Goal: Communication & Community: Answer question/provide support

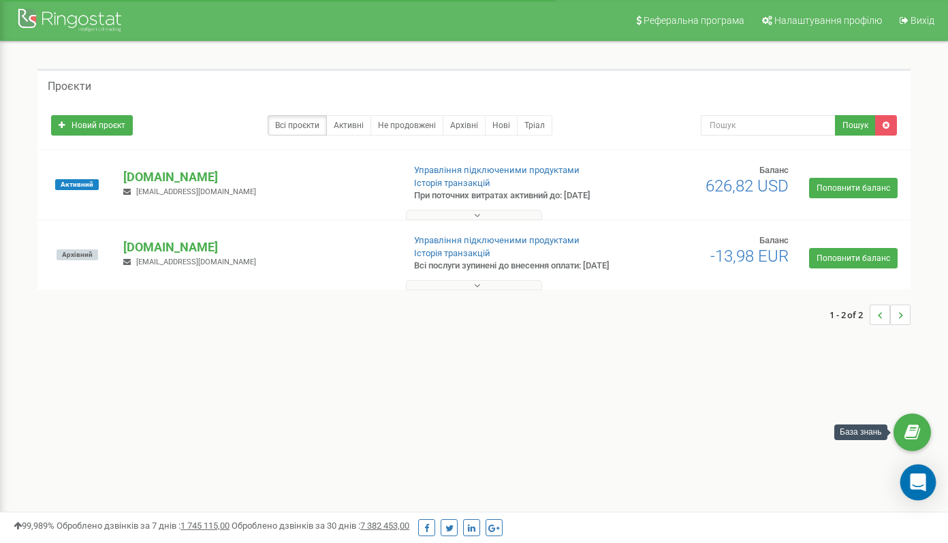
click at [916, 487] on icon "Open Intercom Messenger" at bounding box center [918, 483] width 16 height 18
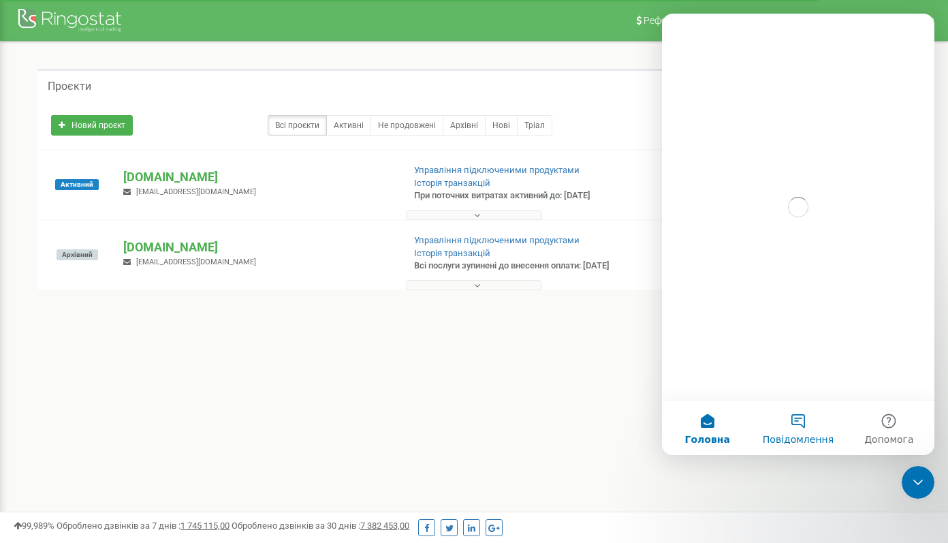
click at [788, 428] on button "Повідомлення" at bounding box center [798, 428] width 91 height 55
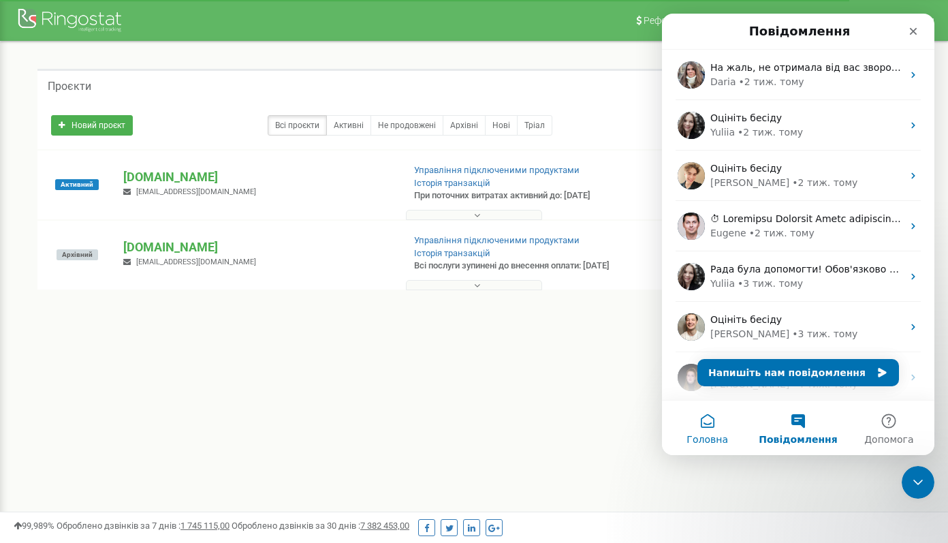
click at [721, 427] on button "Головна" at bounding box center [707, 428] width 91 height 55
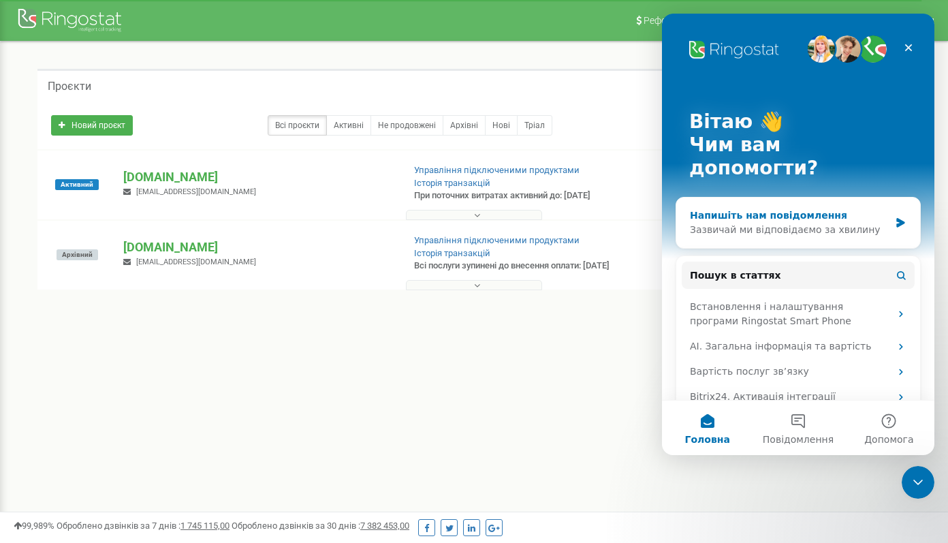
click at [814, 208] on div "Напишіть нам повідомлення" at bounding box center [790, 215] width 200 height 14
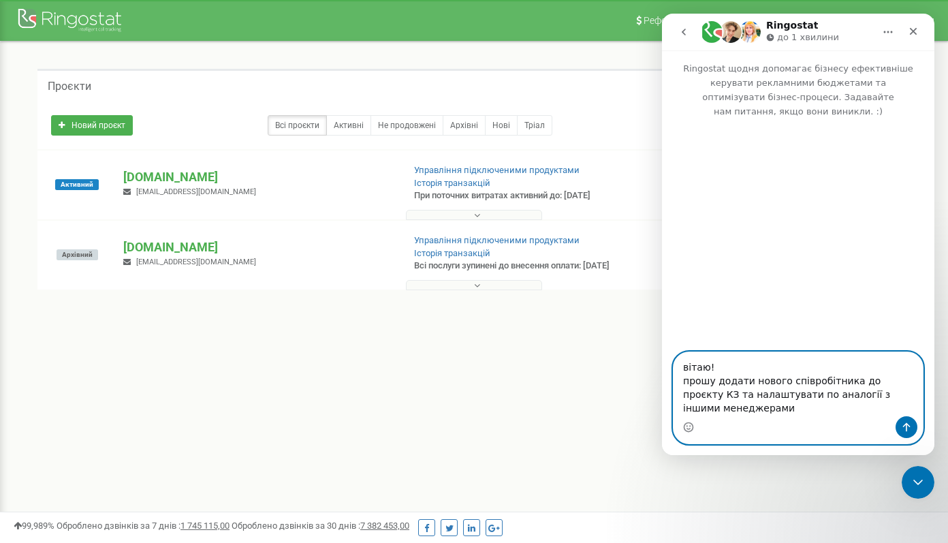
paste textarea "[PERSON_NAME]"
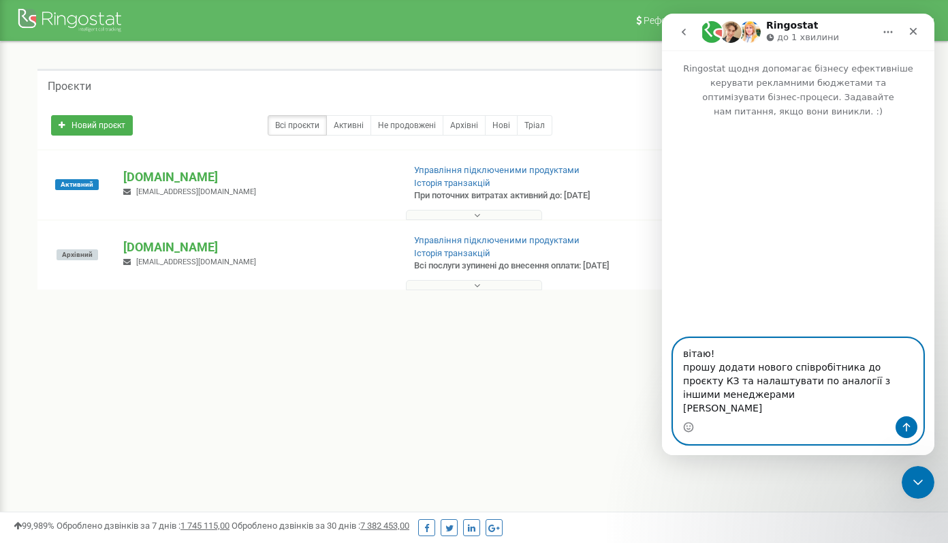
paste textarea "[EMAIL_ADDRESS][DOMAIN_NAME]"
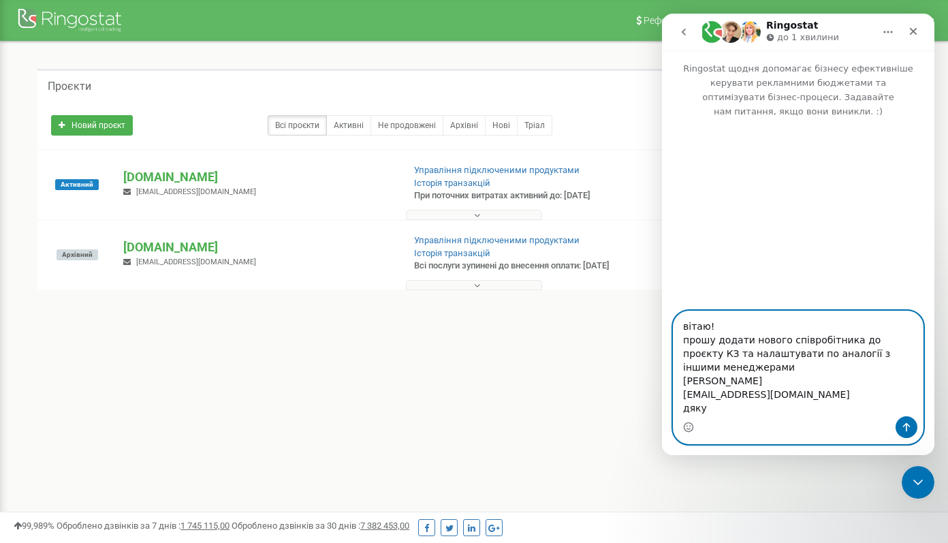
type textarea "вітаю! прошу додати нового співробітника до проєкту КЗ та налаштувати по аналог…"
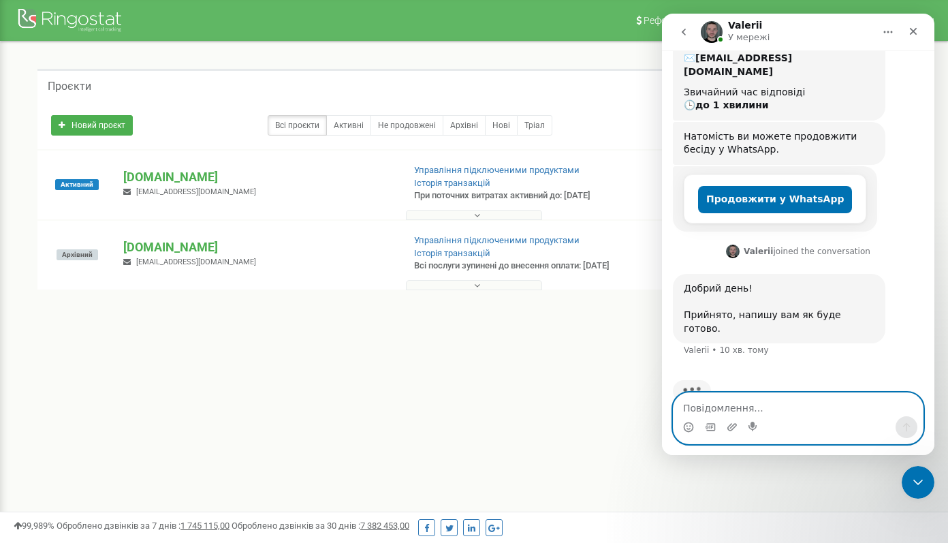
scroll to position [243, 0]
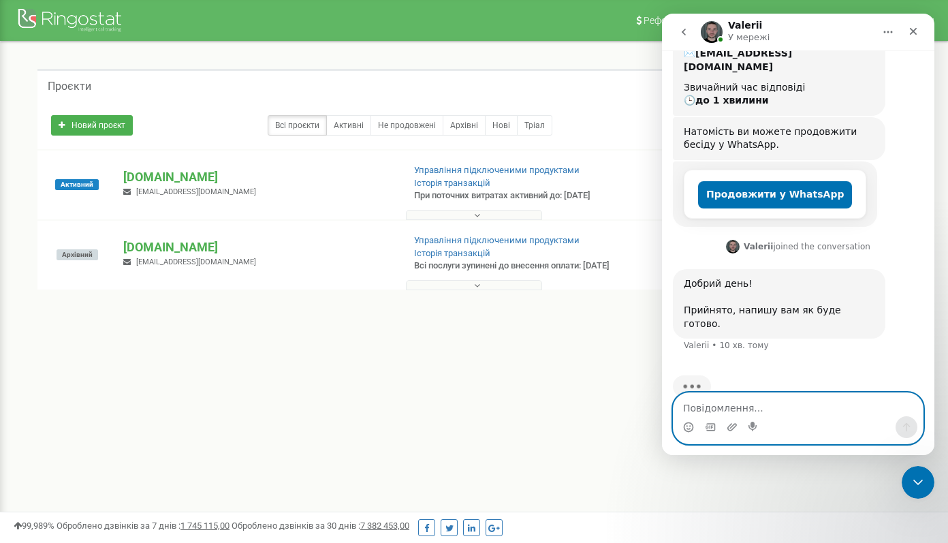
click at [714, 410] on textarea "Повідомлення..." at bounding box center [798, 404] width 249 height 23
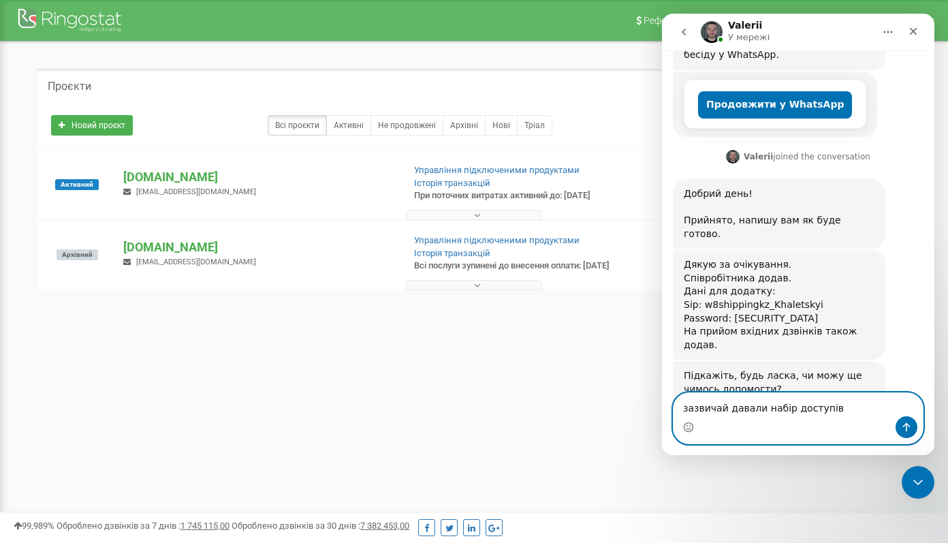
scroll to position [347, 0]
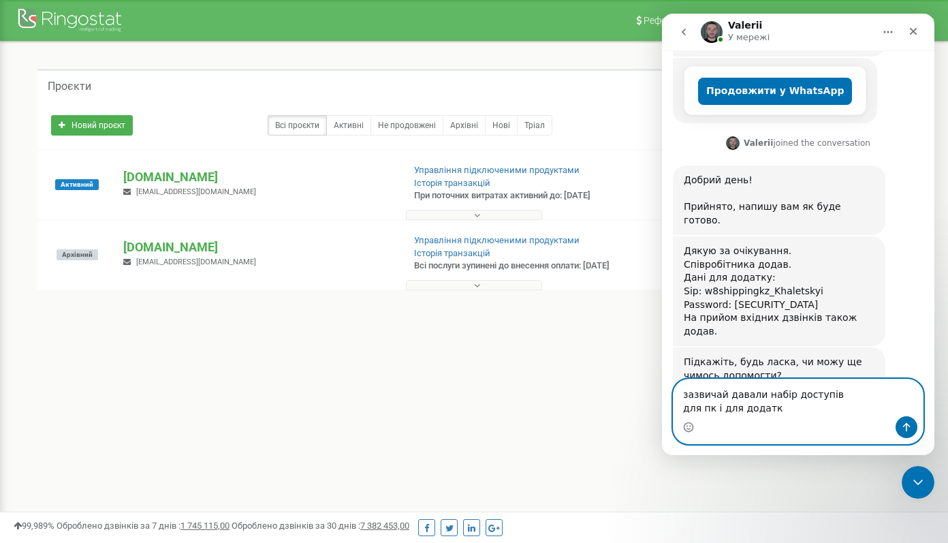
type textarea "зазвичай давали набір доступів для пк і для додатку"
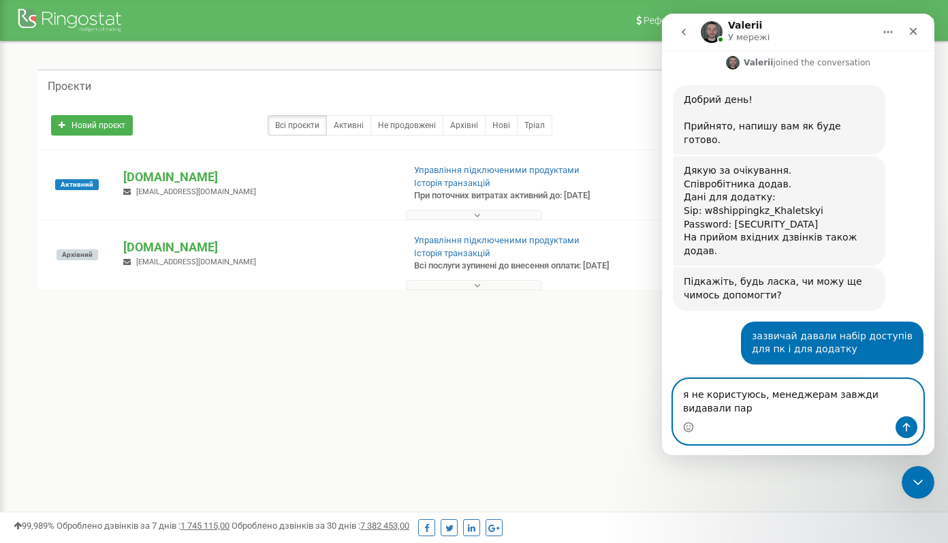
scroll to position [441, 0]
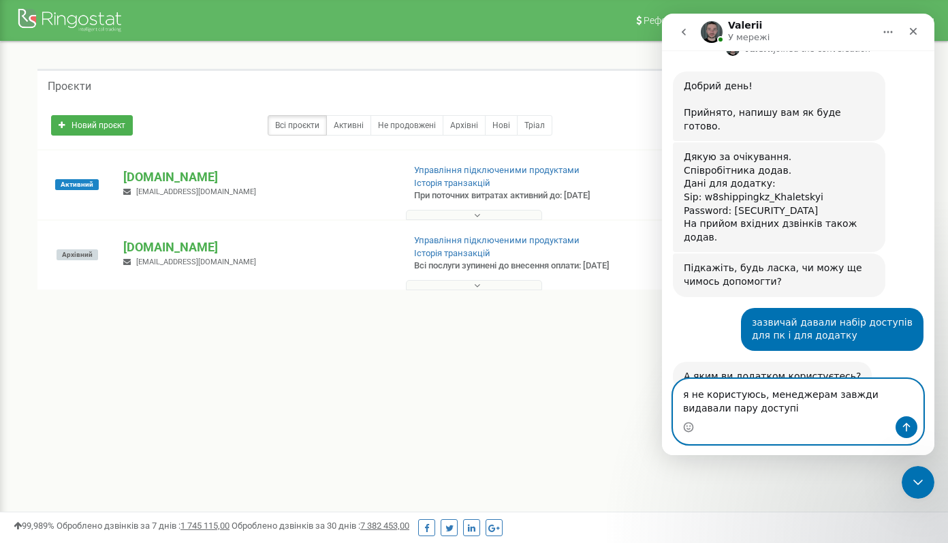
type textarea "я не користуюсь, менеджерам завжди видавали пару доступів"
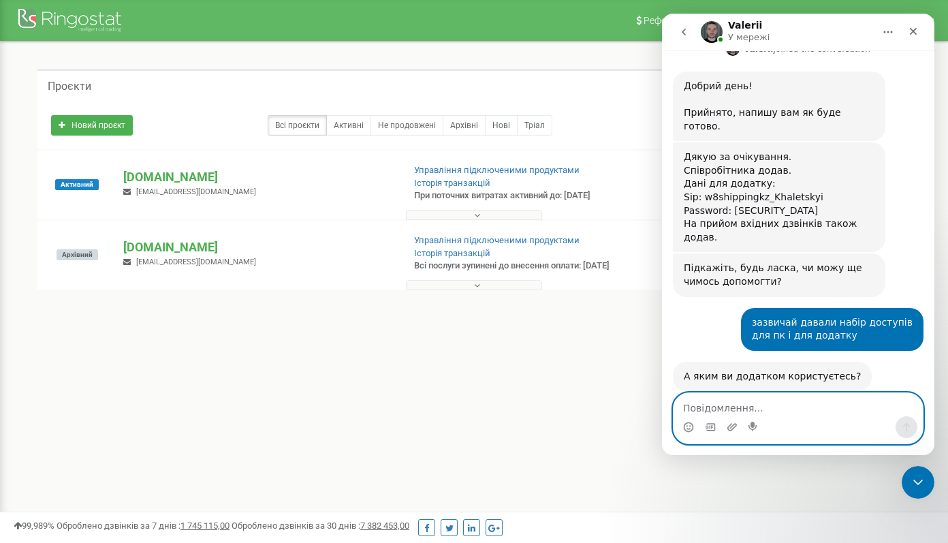
scroll to position [482, 0]
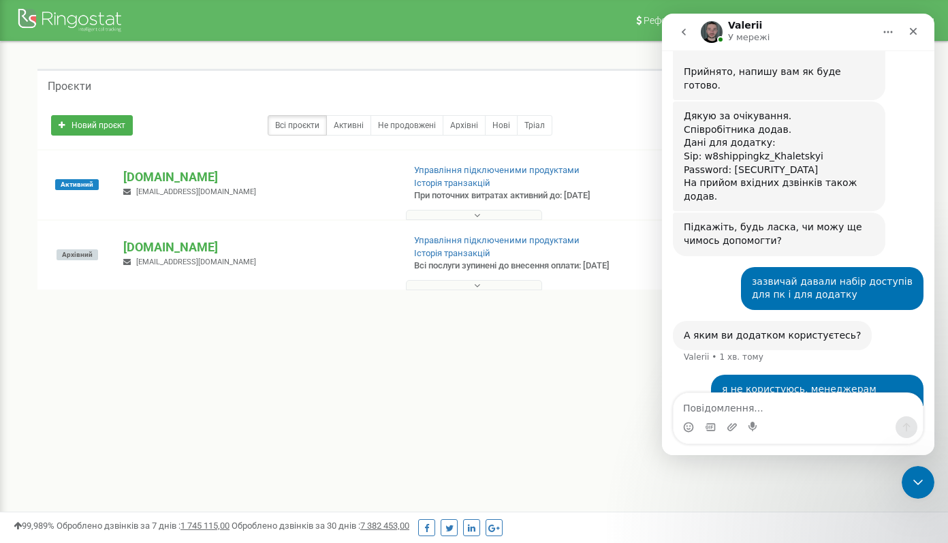
click at [685, 31] on icon "go back" at bounding box center [684, 32] width 11 height 11
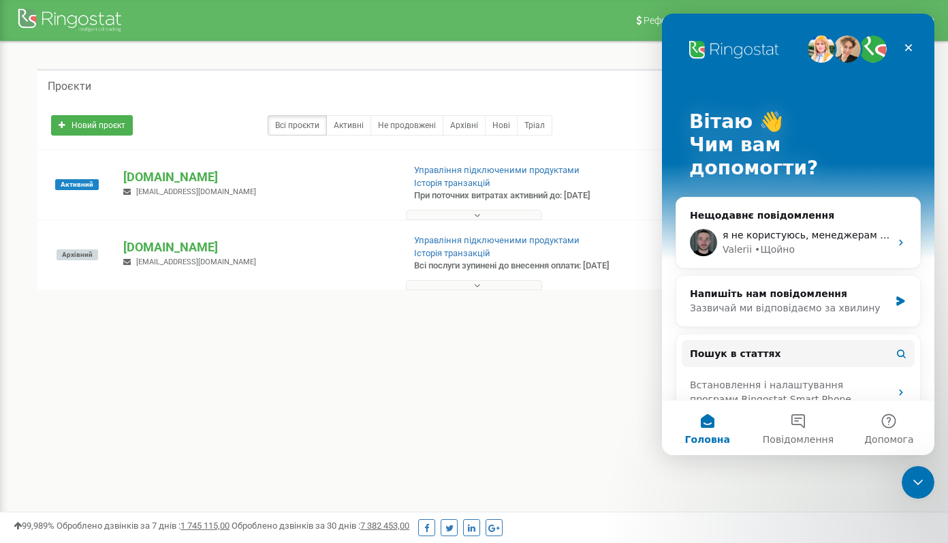
scroll to position [0, 0]
click at [792, 422] on button "Повідомлення" at bounding box center [798, 428] width 91 height 55
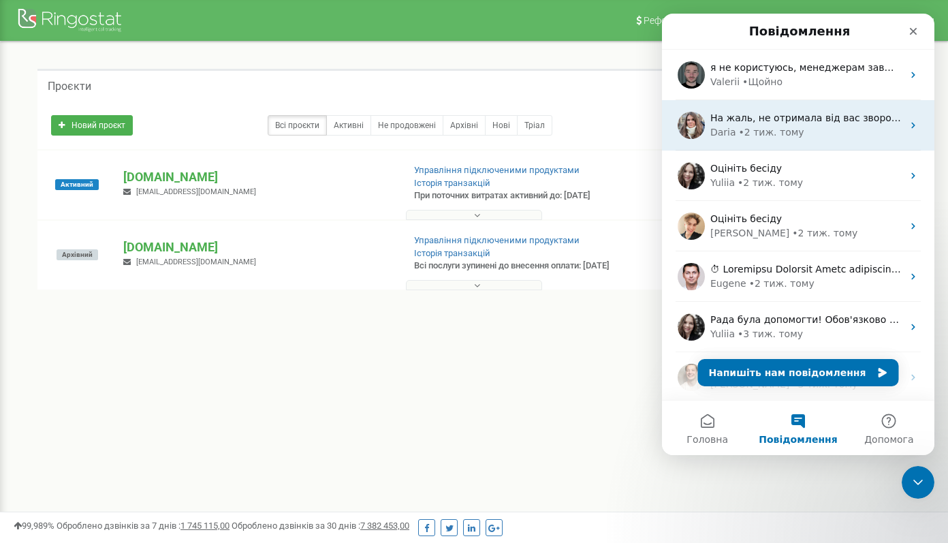
click at [818, 142] on div "На жаль, не отримала від вас зворотний зв'язок. Якщо питання актуальне і буде п…" at bounding box center [798, 125] width 273 height 50
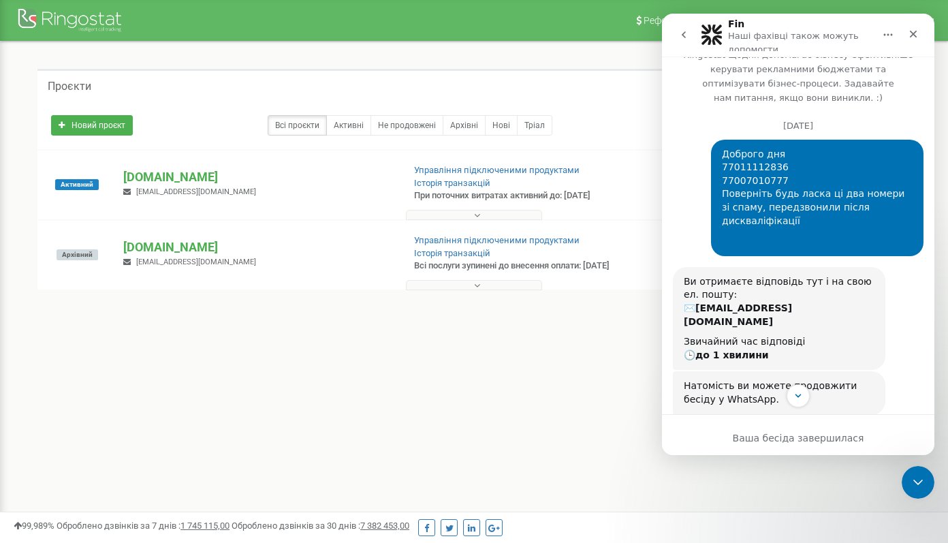
scroll to position [508, 0]
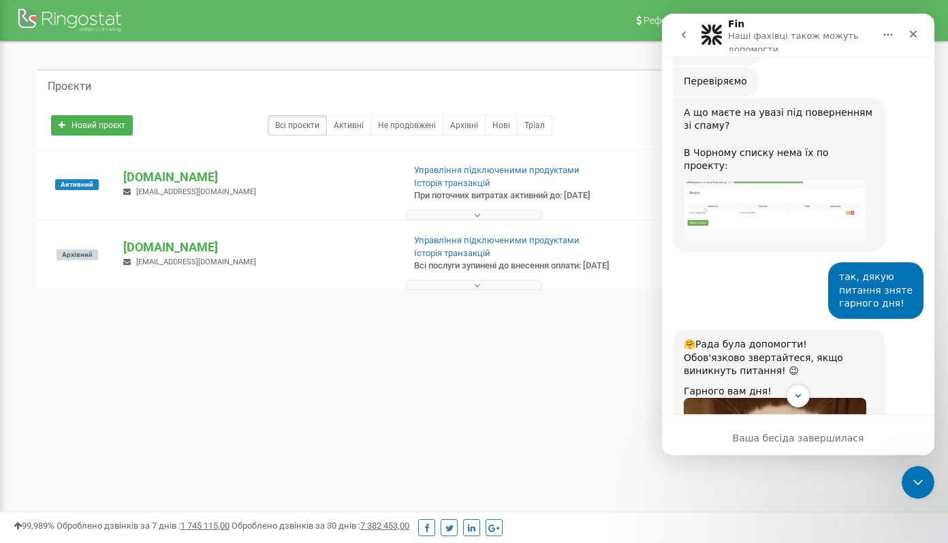
click at [684, 37] on icon "go back" at bounding box center [684, 34] width 4 height 7
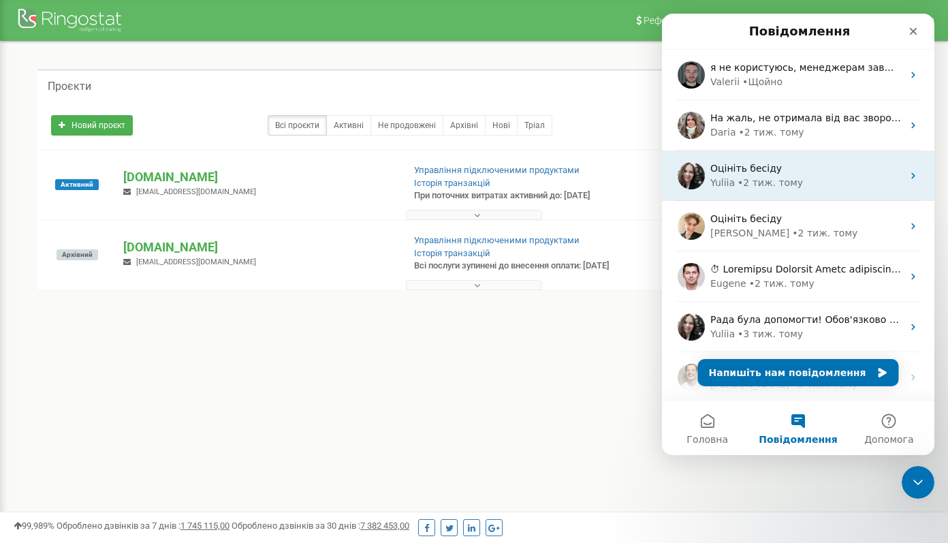
click at [750, 174] on div "Оцініть бесіду" at bounding box center [807, 168] width 192 height 14
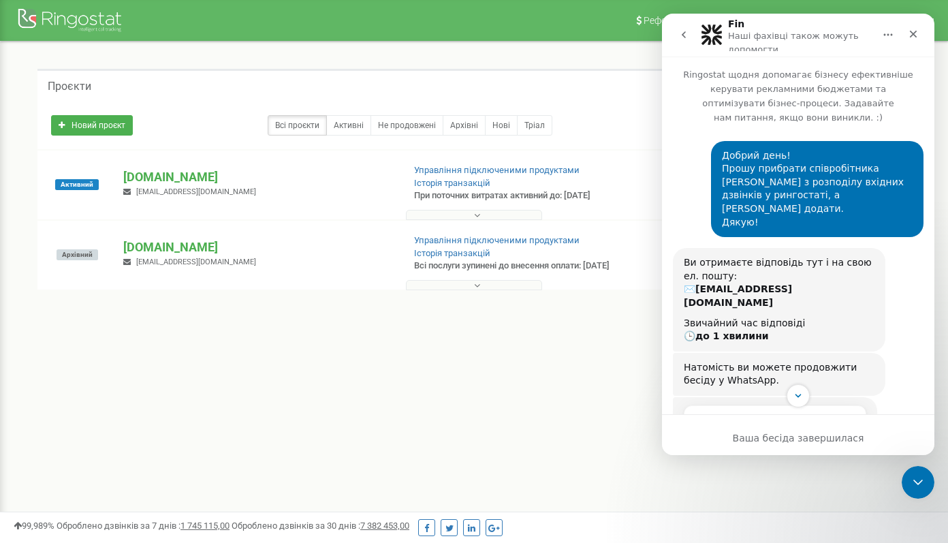
click at [674, 30] on button "go back" at bounding box center [684, 35] width 26 height 26
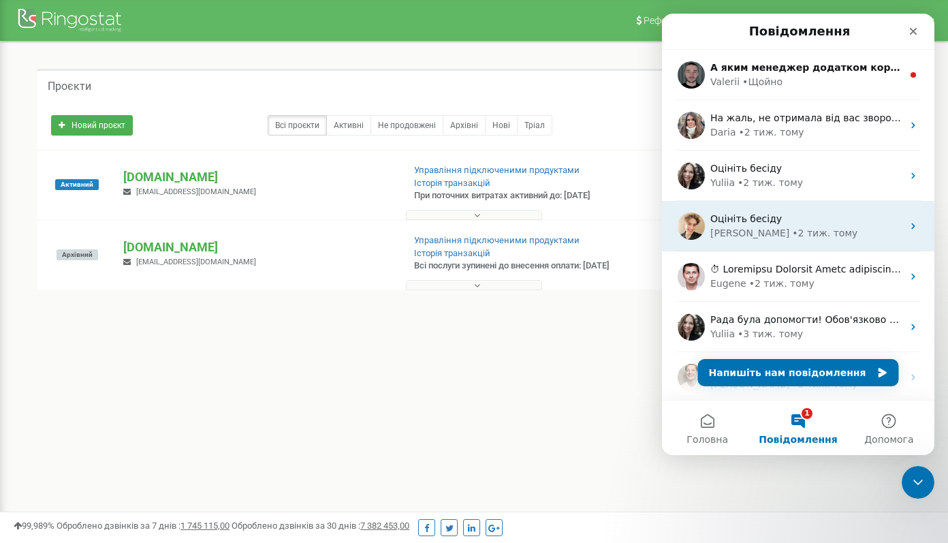
click at [792, 232] on div "• 2 тиж. тому" at bounding box center [824, 233] width 65 height 14
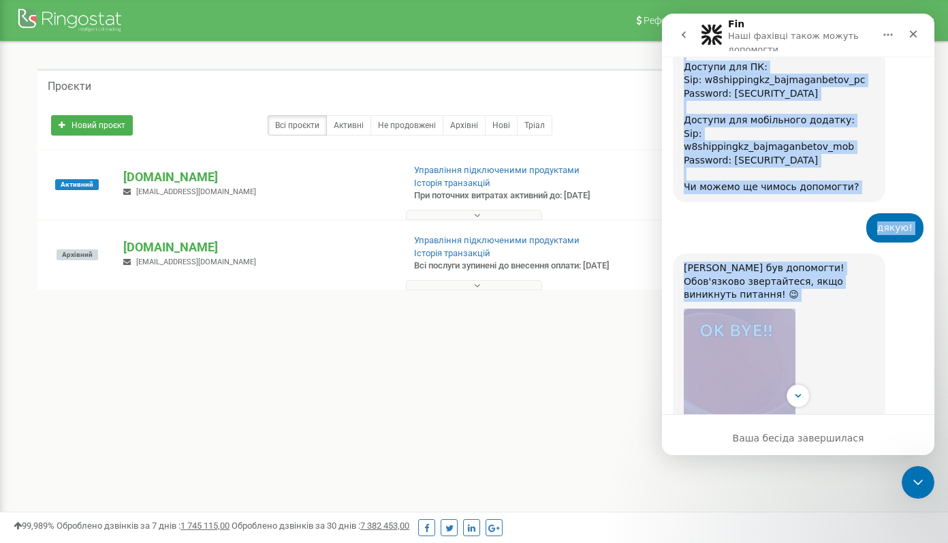
scroll to position [1238, 0]
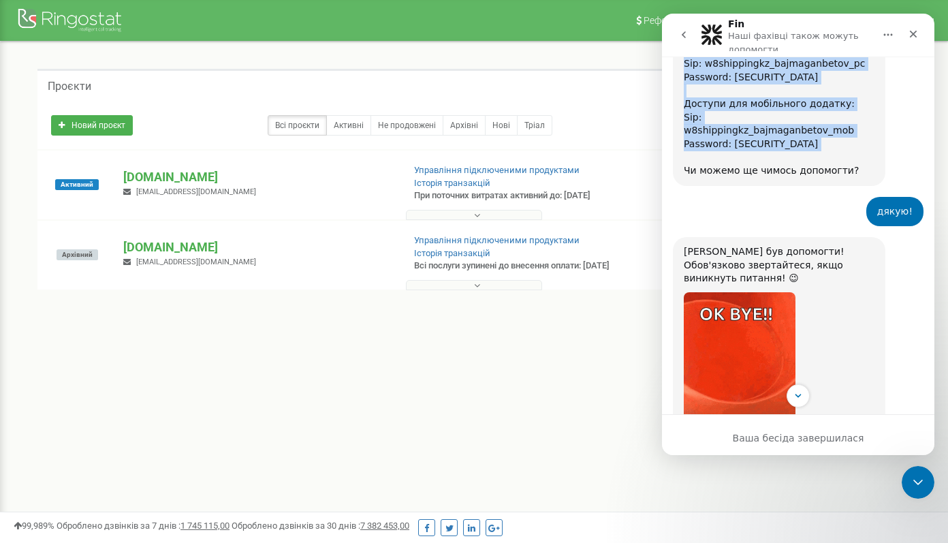
drag, startPoint x: 683, startPoint y: 130, endPoint x: 867, endPoint y: 142, distance: 184.4
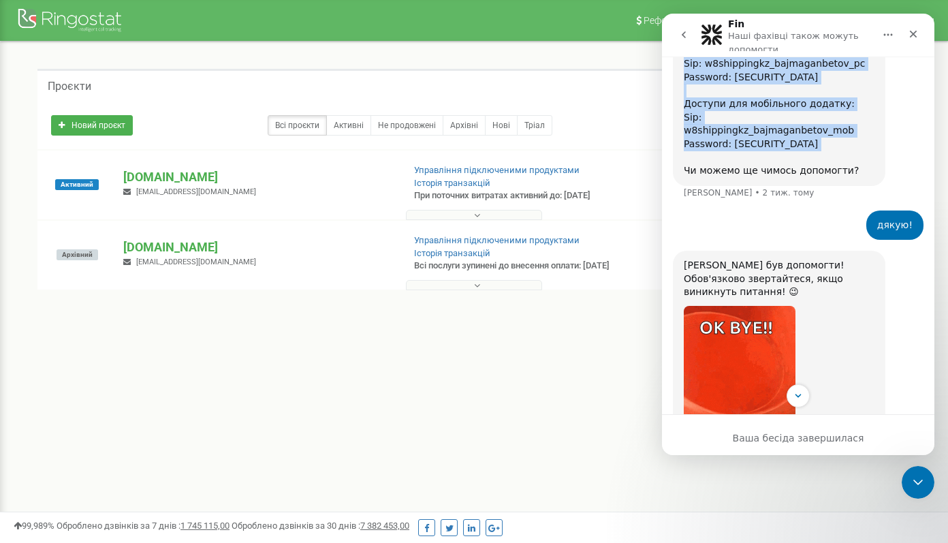
copy div "У чергу дзвінків додали, направляю доступи для додатку: 1) [PERSON_NAME] [EMAIL…"
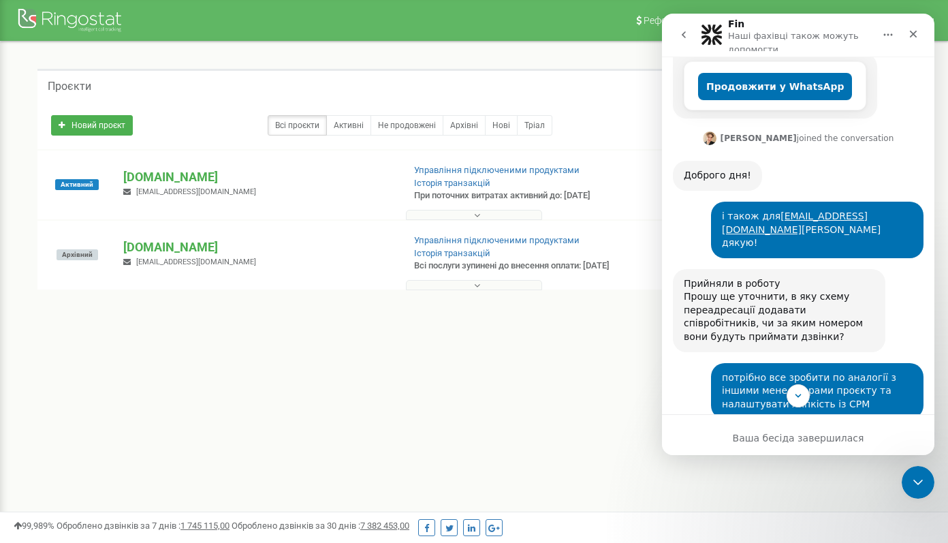
scroll to position [324, 0]
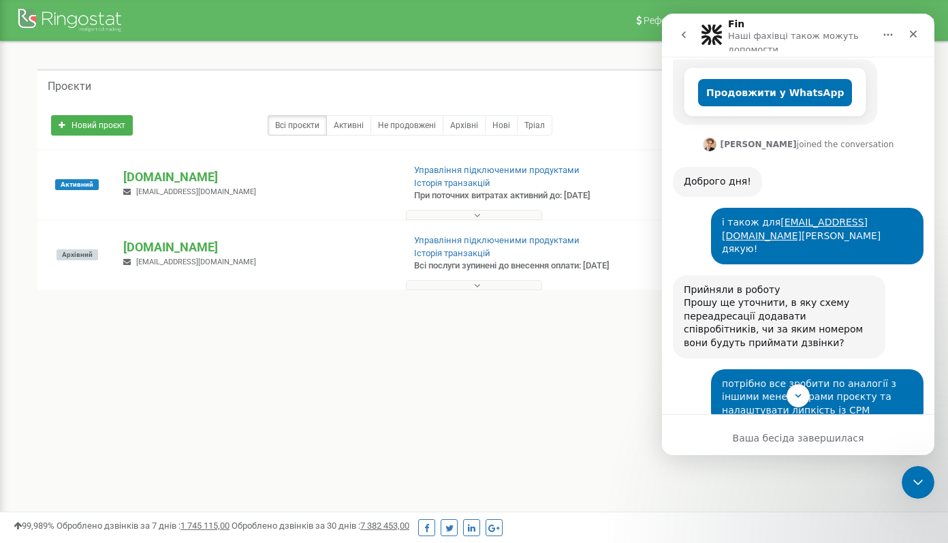
click at [684, 16] on nav "Fin Наші фахівці також можуть допомогти" at bounding box center [798, 35] width 273 height 43
click at [684, 27] on button "go back" at bounding box center [684, 35] width 26 height 26
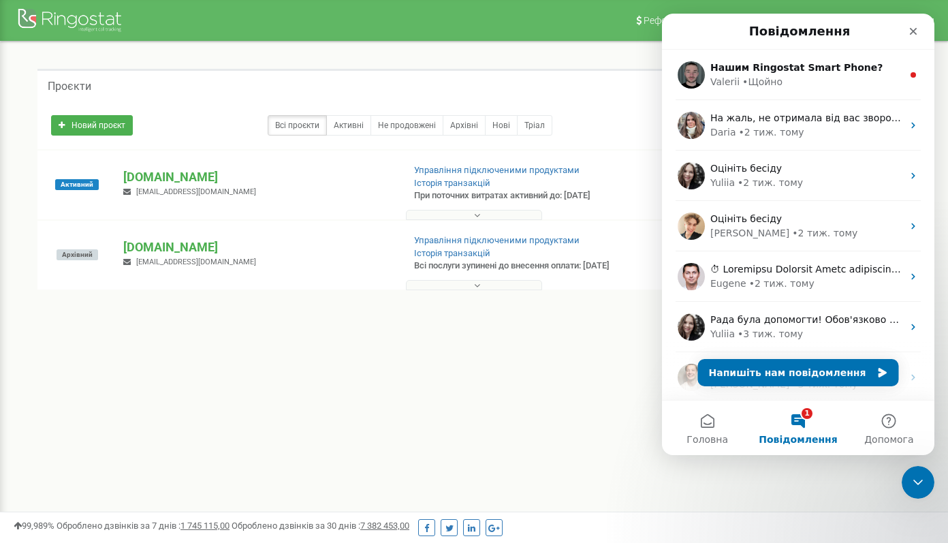
scroll to position [0, 0]
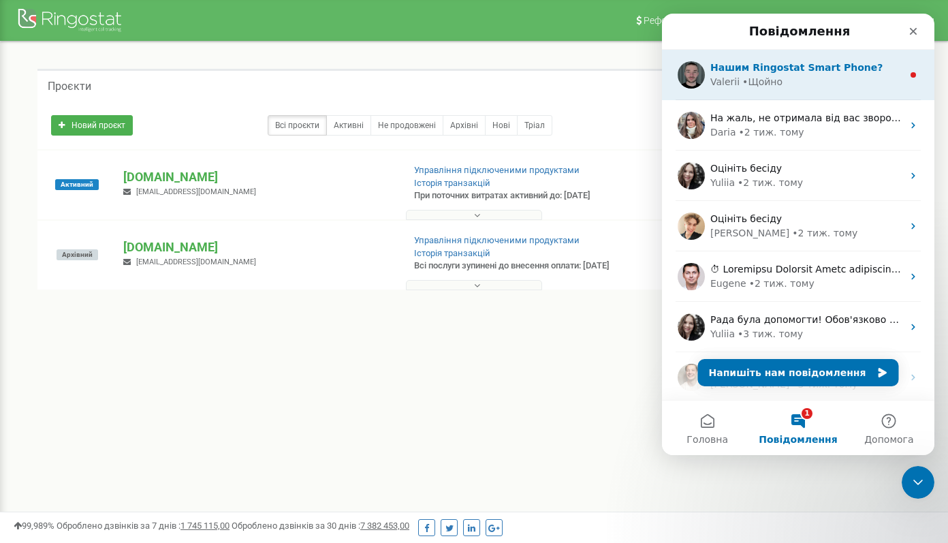
click at [763, 72] on span "Нашим Ringostat Smart Phone?" at bounding box center [797, 67] width 172 height 11
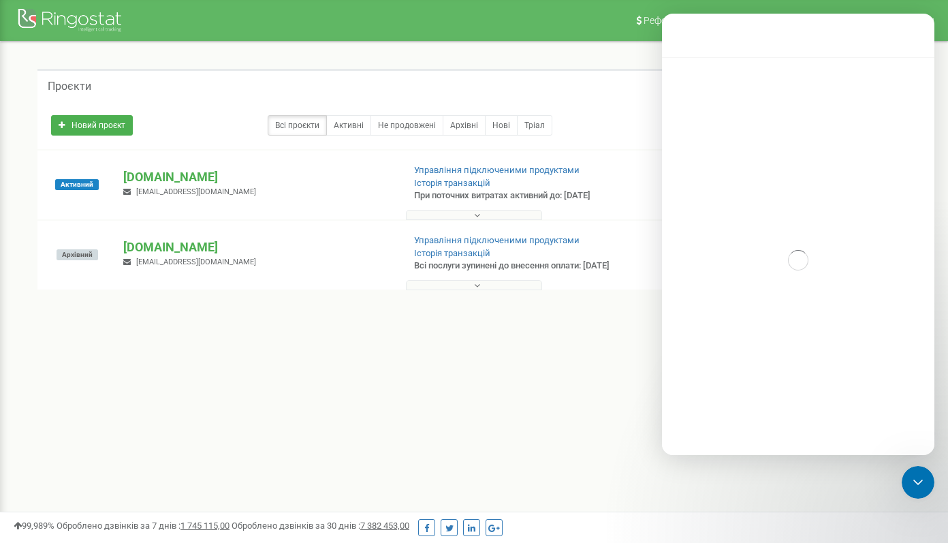
scroll to position [2, 0]
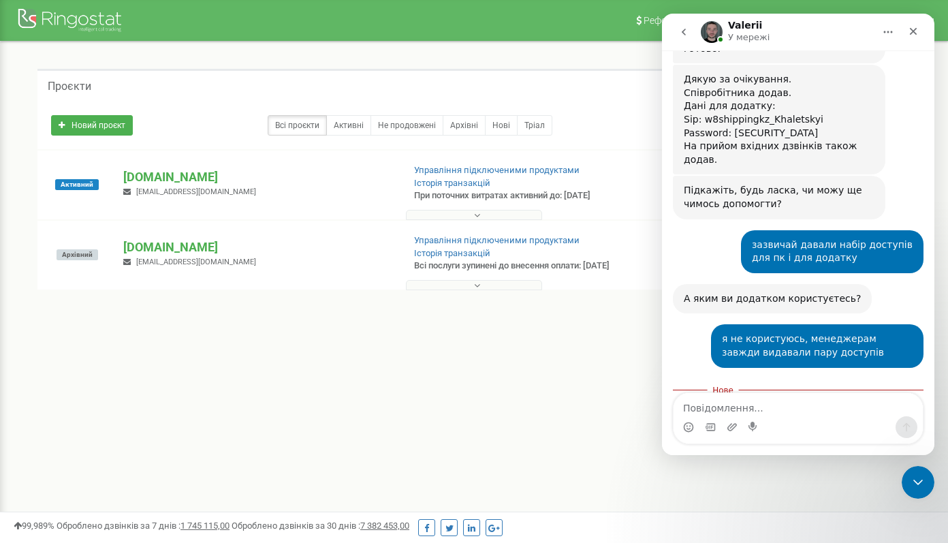
click at [741, 409] on textarea "Повідомлення..." at bounding box center [798, 404] width 249 height 23
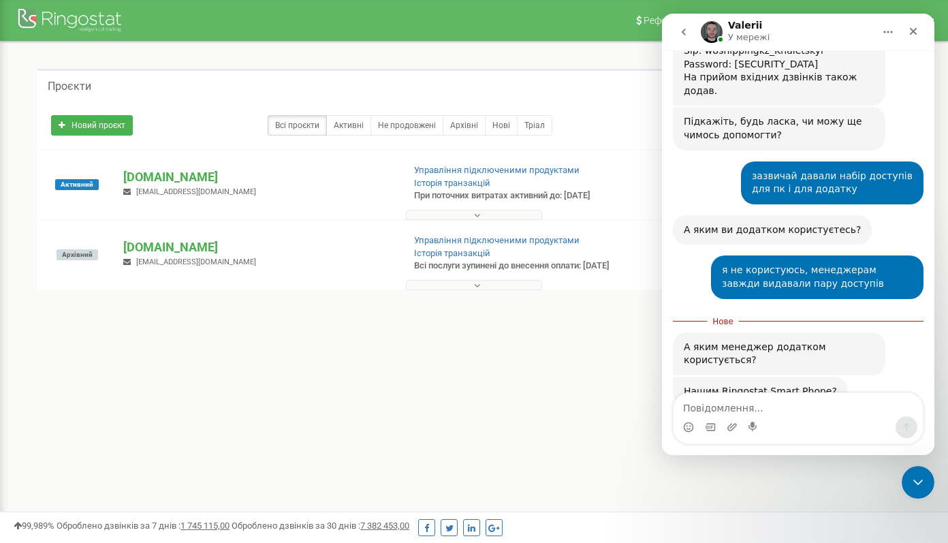
scroll to position [589, 0]
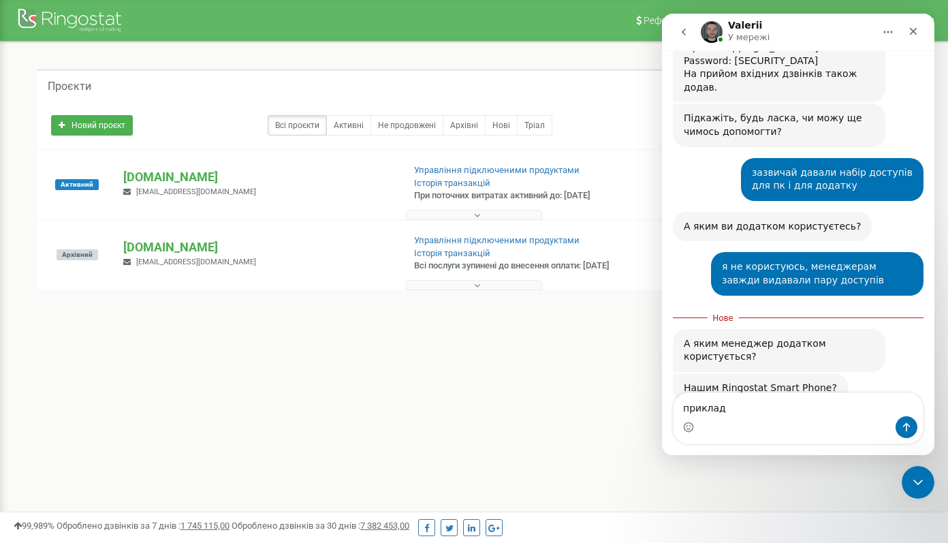
type textarea "приклад У чергу дзвінків додали, направляю доступи для додатку: 1) [PERSON_NAME…"
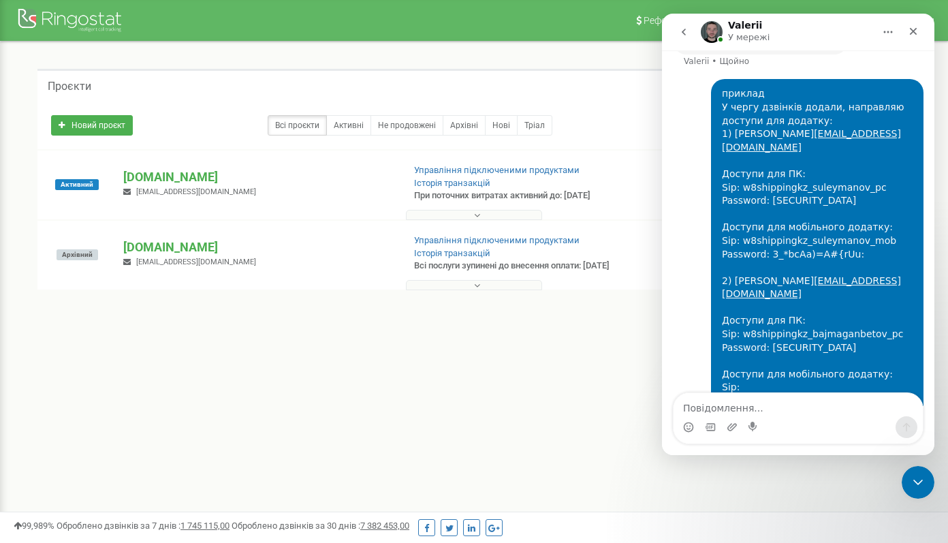
scroll to position [927, 0]
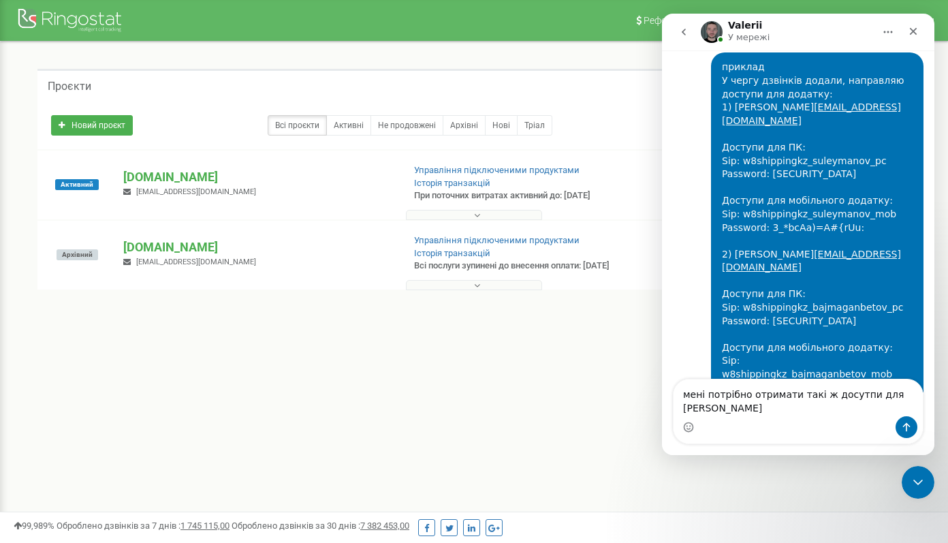
type textarea "мені потрібно отримати такі ж досутпи для [PERSON_NAME]"
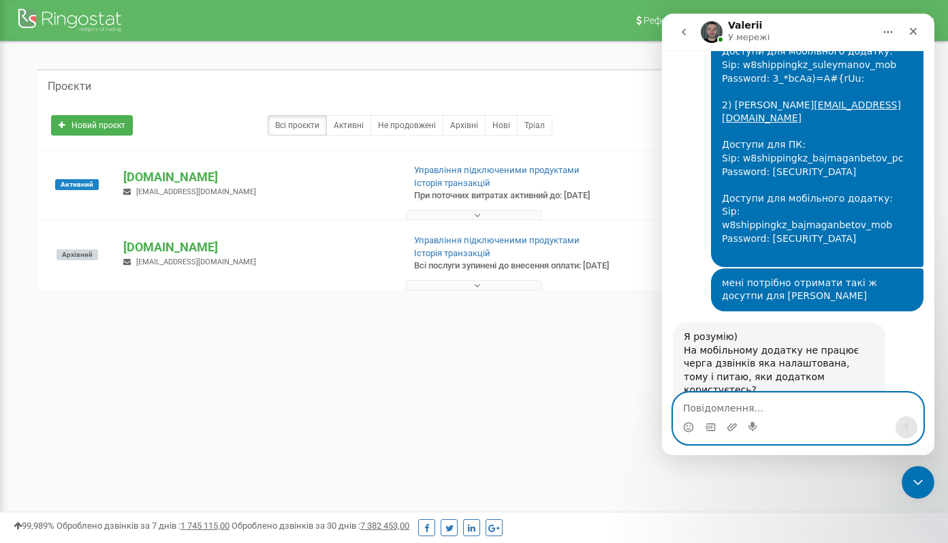
scroll to position [1083, 0]
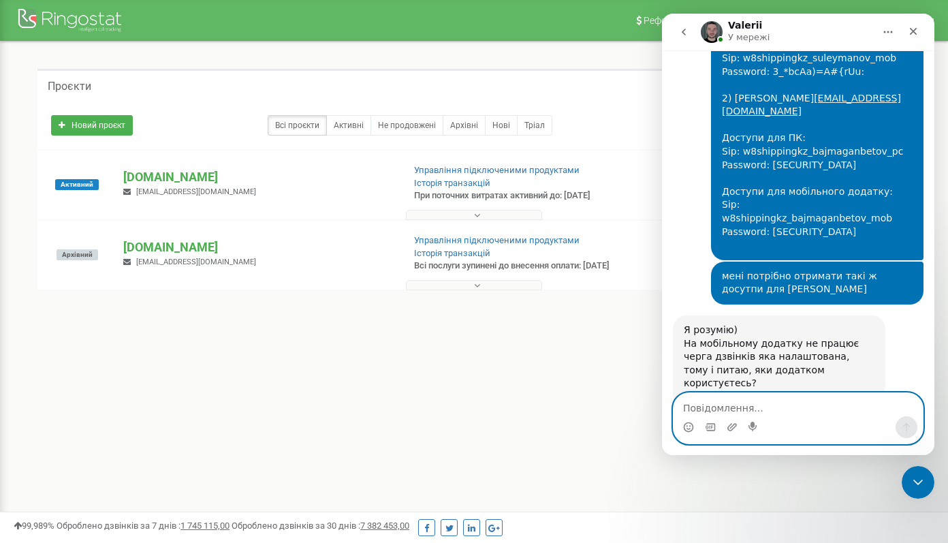
click at [779, 399] on textarea "Повідомлення..." at bounding box center [798, 404] width 249 height 23
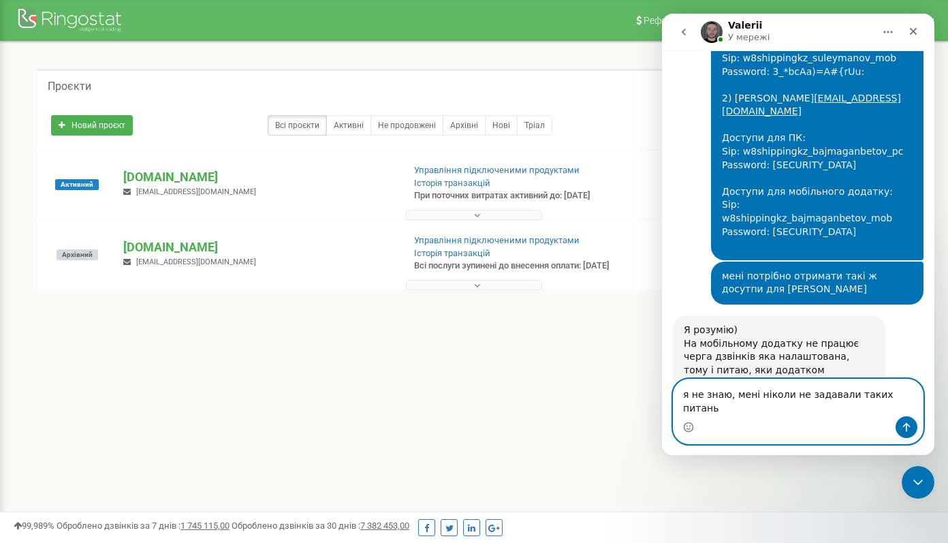
type textarea "я не знаю, мені ніколи не задавали таких питань"
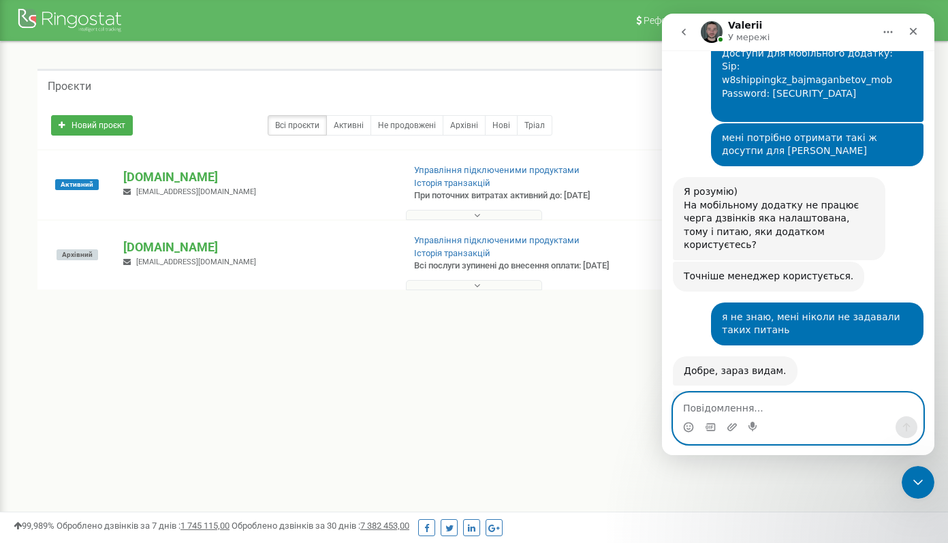
scroll to position [1222, 0]
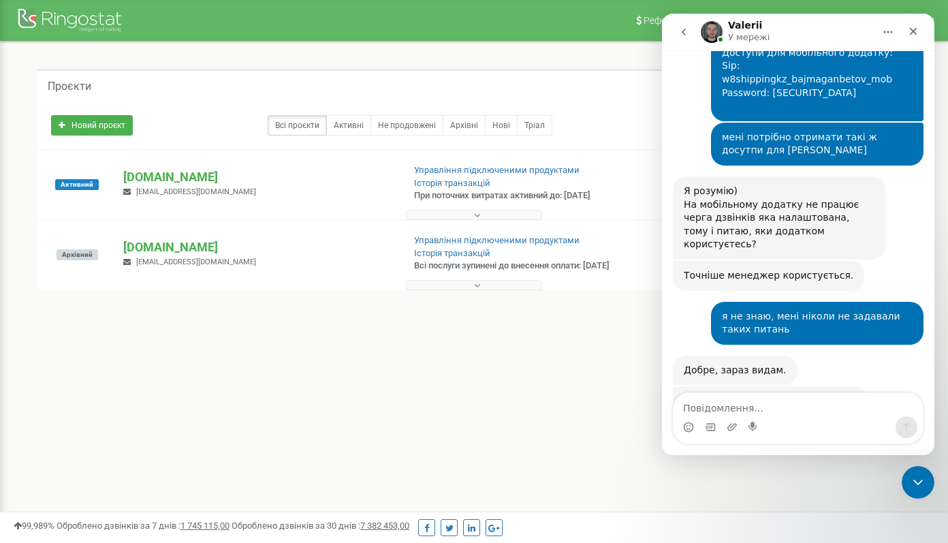
drag, startPoint x: 705, startPoint y: 336, endPoint x: 857, endPoint y: 328, distance: 152.8
click at [857, 386] on div "Sip: w8shippingkz_Khaletskyi_mob Password: [SECURITY_DATA]"Jo,]Q:= Valerii • 1 …" at bounding box center [798, 422] width 251 height 73
copy div "w8shippingkz_Khaletskyi_mob"
drag, startPoint x: 731, startPoint y: 346, endPoint x: 860, endPoint y: 347, distance: 128.8
click at [860, 386] on div "Sip: w8shippingkz_Khaletskyi_mob Password: [SECURITY_DATA]"Jo,]Q:= Valerii • 1 …" at bounding box center [798, 422] width 251 height 73
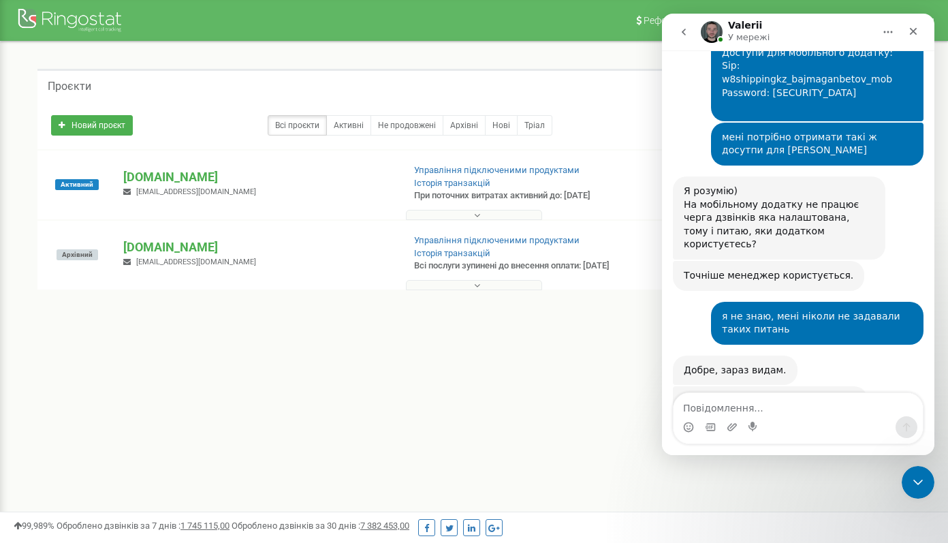
copy div "/l,bl%6Z"Jo,]Q:="
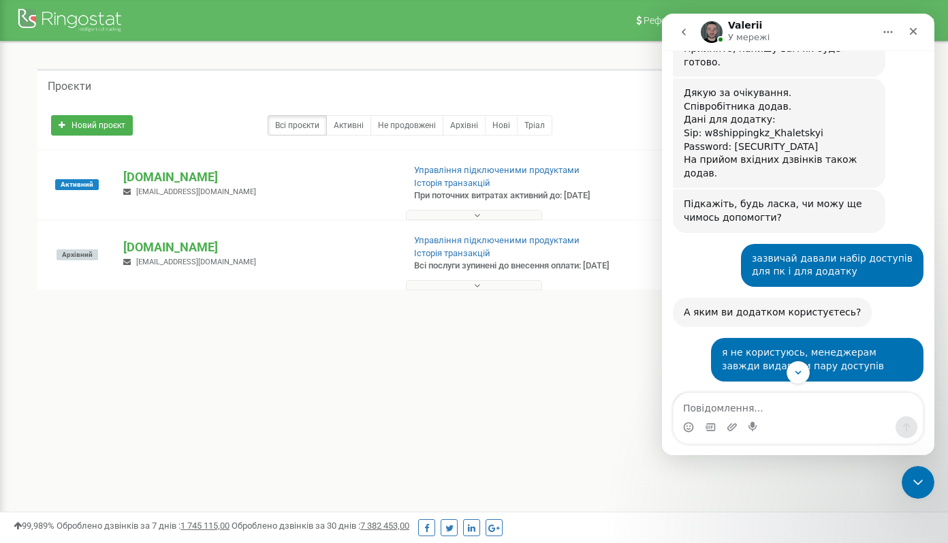
scroll to position [404, 0]
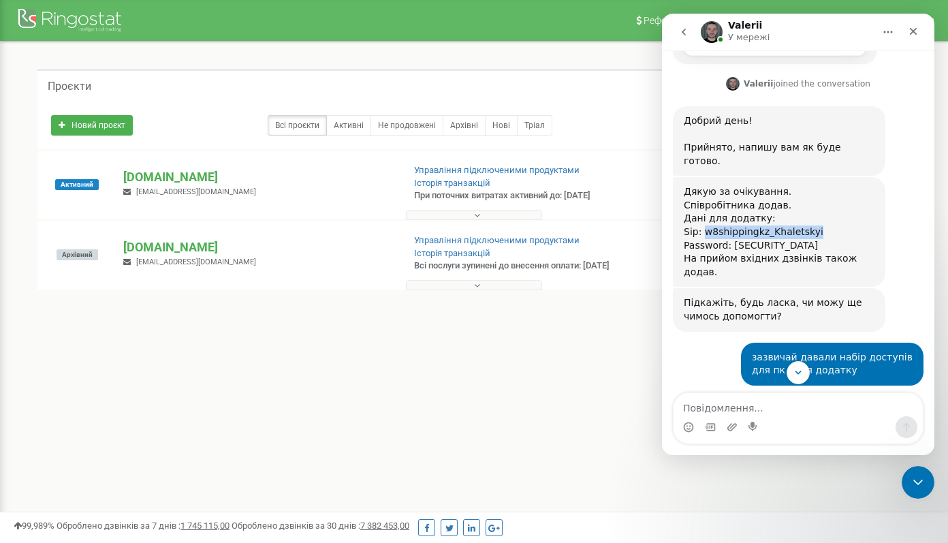
drag, startPoint x: 702, startPoint y: 204, endPoint x: 885, endPoint y: 202, distance: 182.6
click at [885, 202] on div "Дякую за очікування. Співробітника додав. Дані для додатку: Sip: w8shippingkz_K…" at bounding box center [798, 232] width 251 height 111
copy div "w8shippingkz_Khaletskyi"
drag, startPoint x: 732, startPoint y: 217, endPoint x: 846, endPoint y: 216, distance: 114.5
click at [846, 239] on div "Password: [SECURITY_DATA] На прийом вхідних дзвінків також додав." at bounding box center [779, 259] width 191 height 40
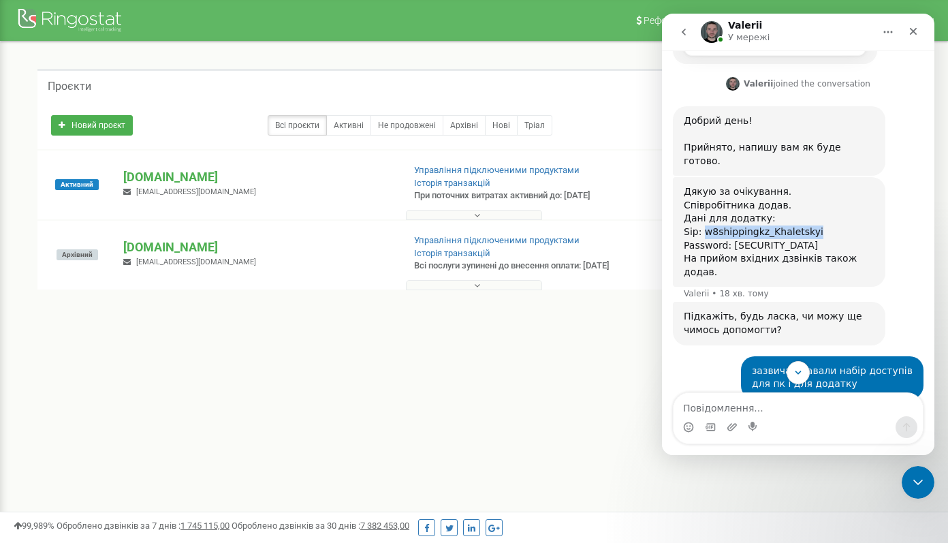
copy div "sKqqNvX.b~_b3bbd"
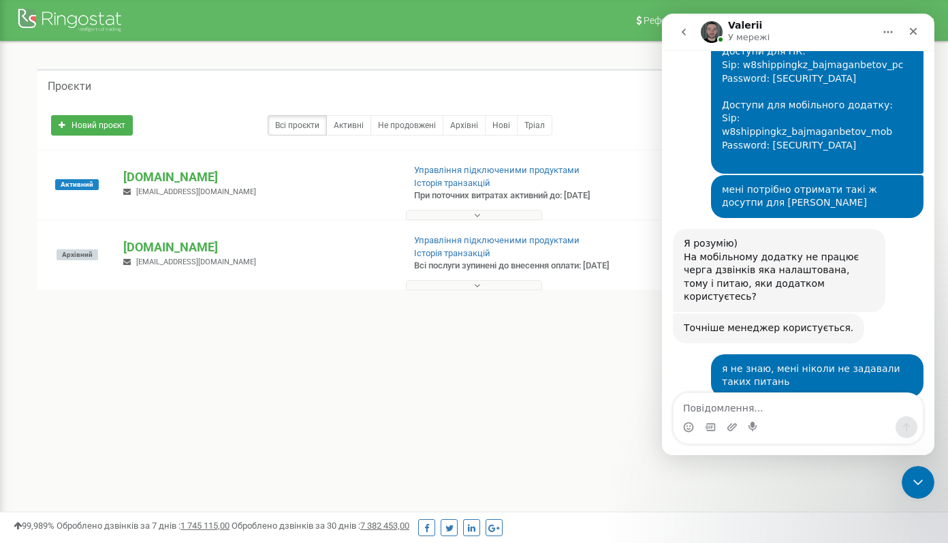
scroll to position [1236, 0]
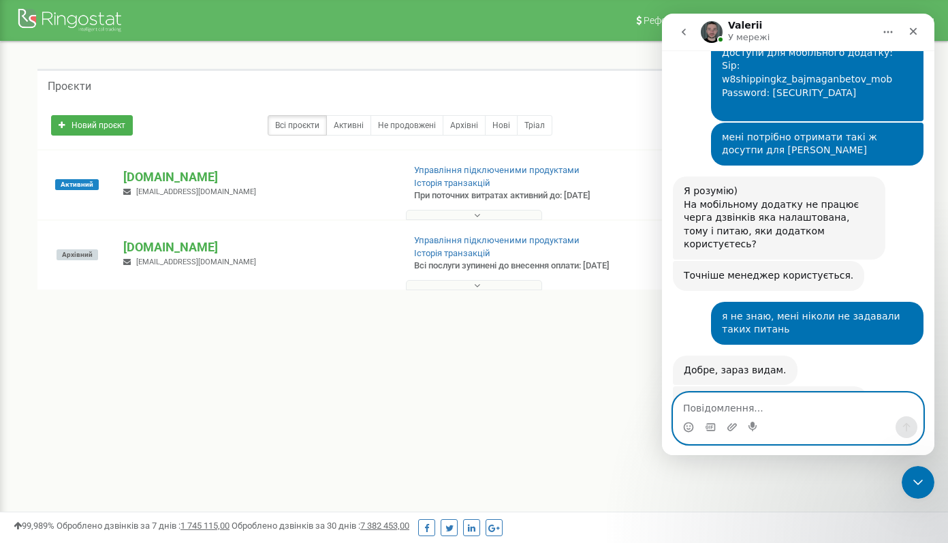
click at [754, 410] on textarea "Повідомлення..." at bounding box center [798, 404] width 249 height 23
type textarea "ж"
type textarea "дякую"
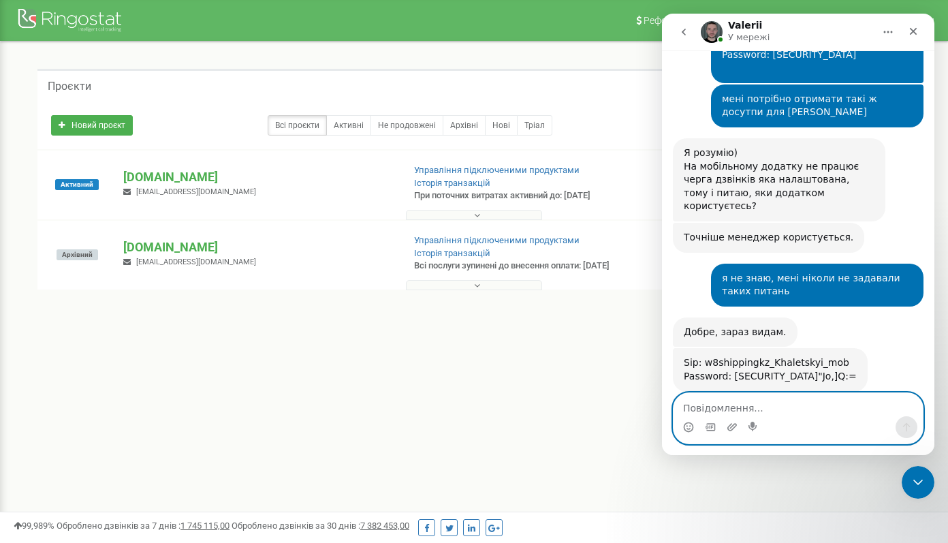
scroll to position [1277, 0]
